Goal: Transaction & Acquisition: Purchase product/service

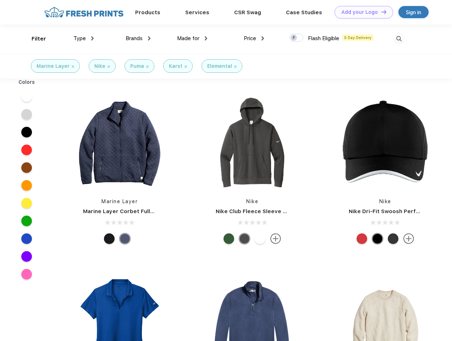
scroll to position [0, 0]
click at [362, 12] on link "Add your Logo Design Tool" at bounding box center [364, 12] width 59 height 12
click at [0, 0] on div "Design Tool" at bounding box center [0, 0] width 0 height 0
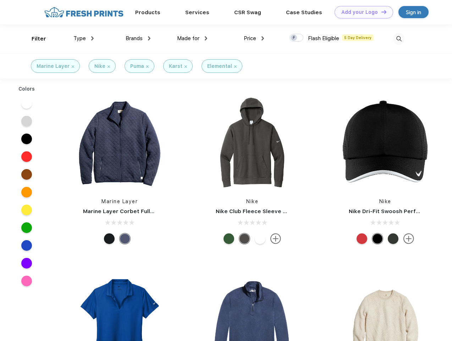
click at [381, 12] on link "Add your Logo Design Tool" at bounding box center [364, 12] width 59 height 12
click at [34, 39] on div "Filter" at bounding box center [39, 39] width 15 height 8
click at [84, 38] on span "Type" at bounding box center [80, 38] width 12 height 6
click at [138, 38] on span "Brands" at bounding box center [134, 38] width 17 height 6
click at [192, 38] on span "Made for" at bounding box center [188, 38] width 22 height 6
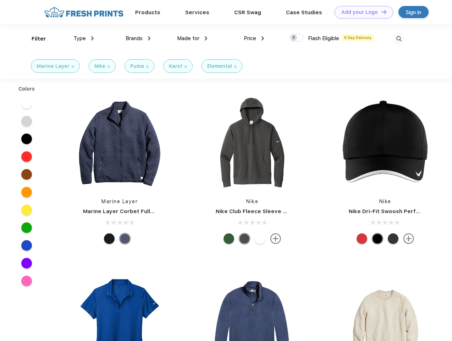
click at [254, 38] on span "Price" at bounding box center [250, 38] width 12 height 6
click at [297, 38] on div at bounding box center [297, 38] width 14 height 8
click at [294, 38] on input "checkbox" at bounding box center [292, 35] width 5 height 5
click at [399, 39] on img at bounding box center [399, 39] width 12 height 12
